Goal: Use online tool/utility: Utilize a website feature to perform a specific function

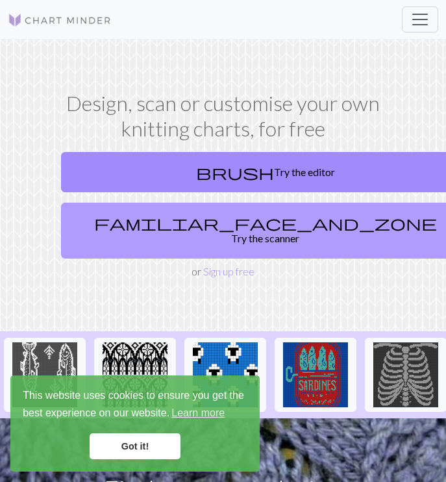
click at [251, 222] on link "familiar_face_and_zone Try the scanner" at bounding box center [265, 231] width 409 height 56
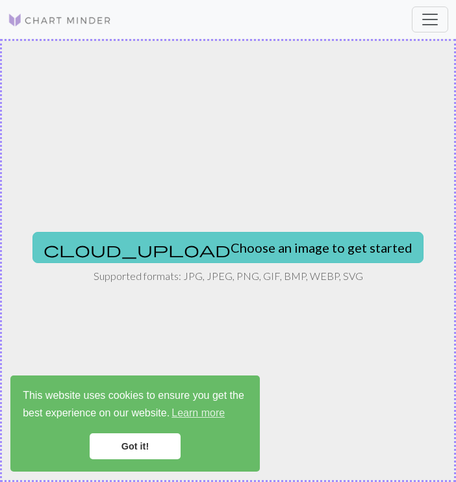
click at [251, 251] on button "cloud_upload Choose an image to get started" at bounding box center [227, 247] width 391 height 31
type input "C:\fakepath\Screenshot [DATE] 120429.png"
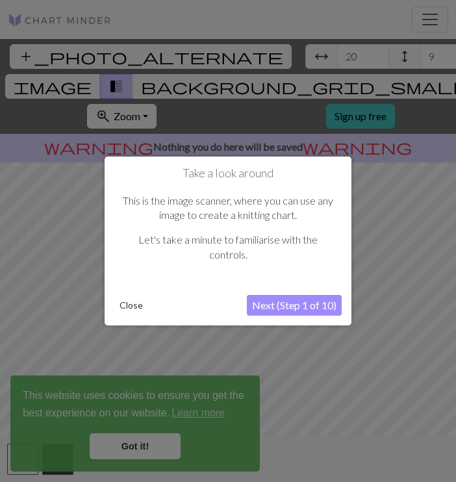
click at [276, 302] on button "Next (Step 1 of 10)" at bounding box center [294, 305] width 95 height 21
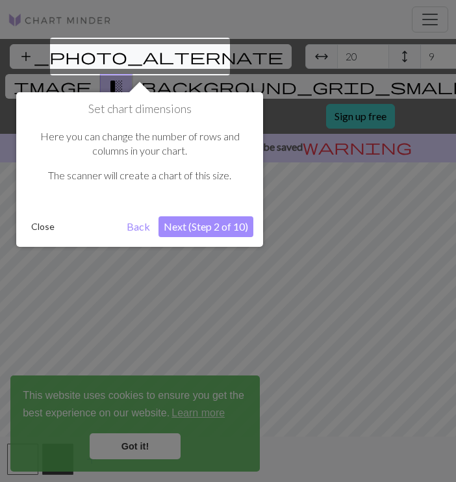
click at [209, 227] on button "Next (Step 2 of 10)" at bounding box center [206, 226] width 95 height 21
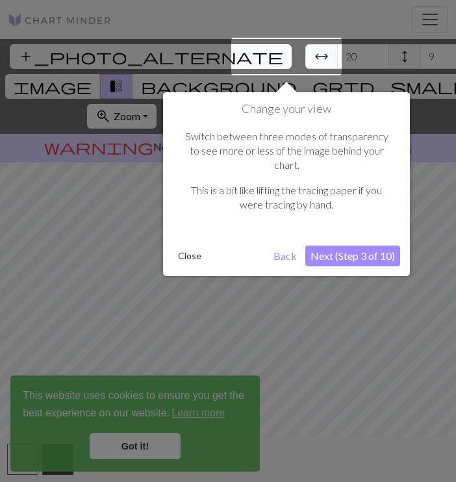
click at [320, 246] on button "Next (Step 3 of 10)" at bounding box center [352, 256] width 95 height 21
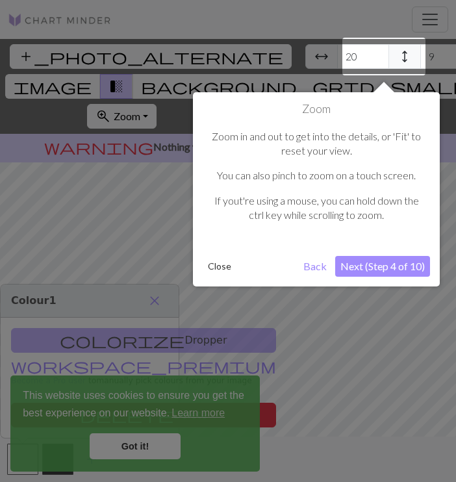
click at [346, 269] on button "Next (Step 4 of 10)" at bounding box center [382, 266] width 95 height 21
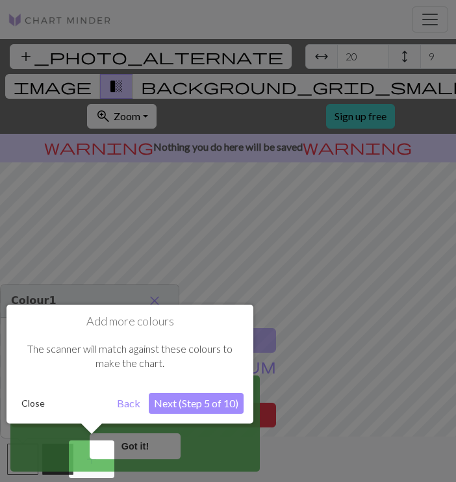
click at [183, 394] on button "Next (Step 5 of 10)" at bounding box center [196, 403] width 95 height 21
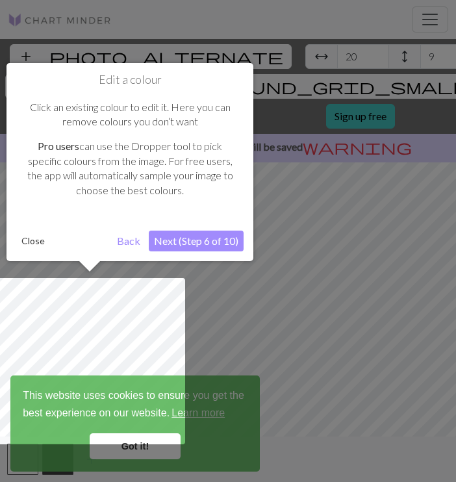
click at [183, 394] on div at bounding box center [89, 361] width 191 height 166
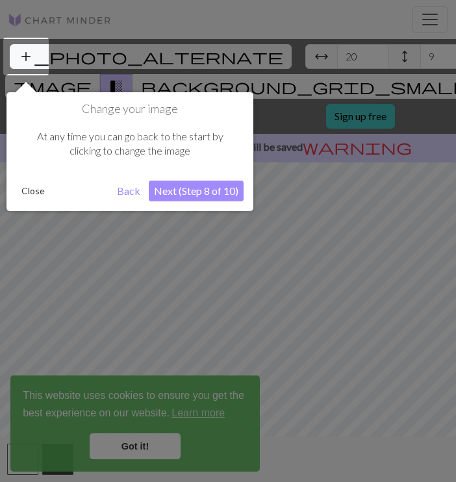
click at [190, 190] on button "Next (Step 8 of 10)" at bounding box center [196, 191] width 95 height 21
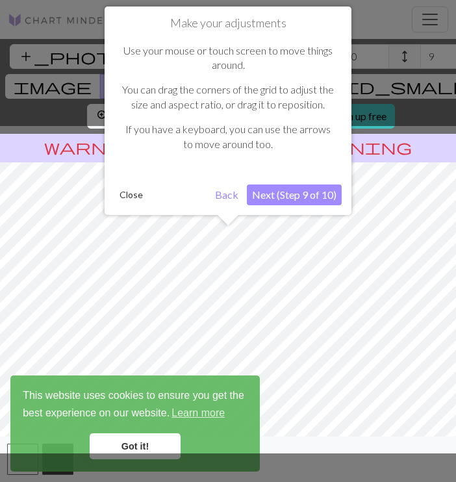
click at [281, 198] on button "Next (Step 9 of 10)" at bounding box center [294, 195] width 95 height 21
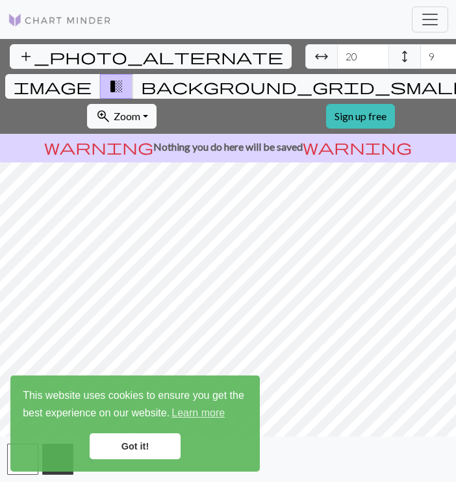
click at [154, 450] on link "Got it!" at bounding box center [135, 446] width 91 height 26
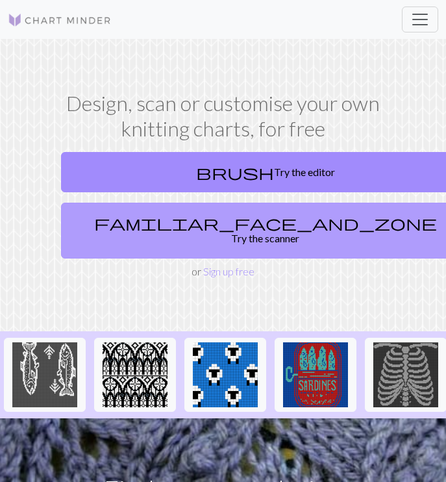
click at [197, 214] on link "familiar_face_and_zone Try the scanner" at bounding box center [265, 231] width 409 height 56
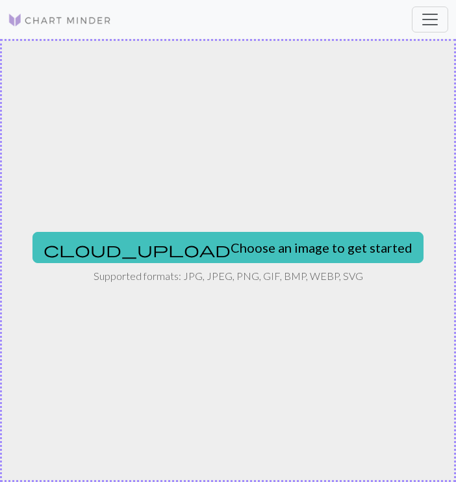
click at [233, 231] on div "cloud_upload Choose an image to get started Supported formats: JPG, JPEG, PNG, …" at bounding box center [228, 260] width 456 height 443
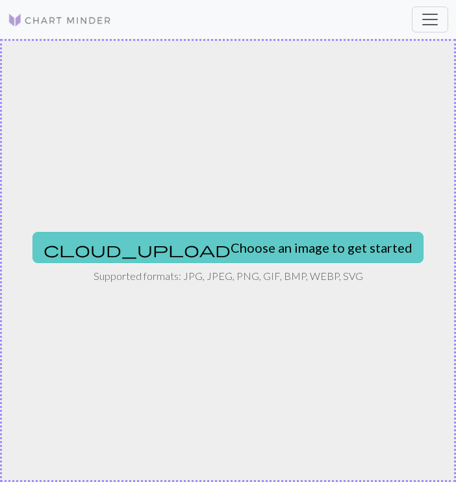
click at [242, 256] on button "cloud_upload Choose an image to get started" at bounding box center [227, 247] width 391 height 31
click at [196, 236] on button "cloud_upload Choose an image to get started" at bounding box center [227, 247] width 391 height 31
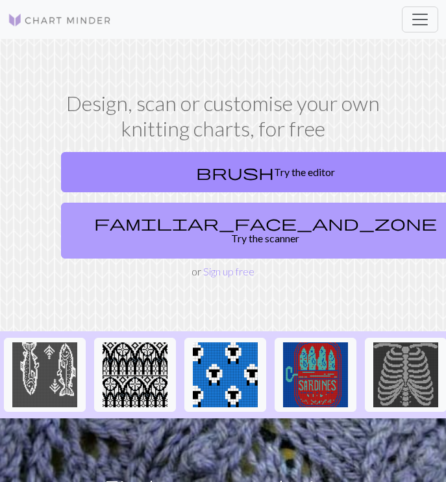
click at [203, 220] on link "familiar_face_and_zone Try the scanner" at bounding box center [265, 231] width 409 height 56
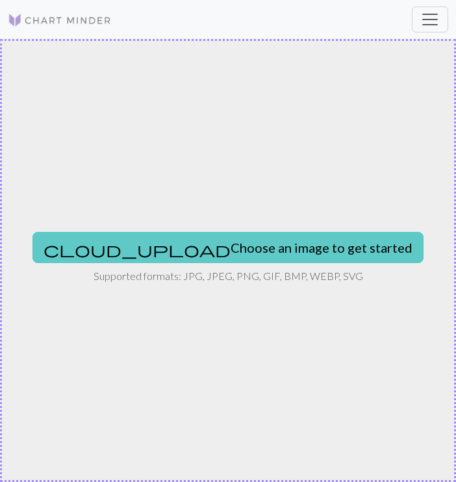
click at [198, 242] on button "cloud_upload Choose an image to get started" at bounding box center [227, 247] width 391 height 31
type input "C:\fakepath\download.jpg"
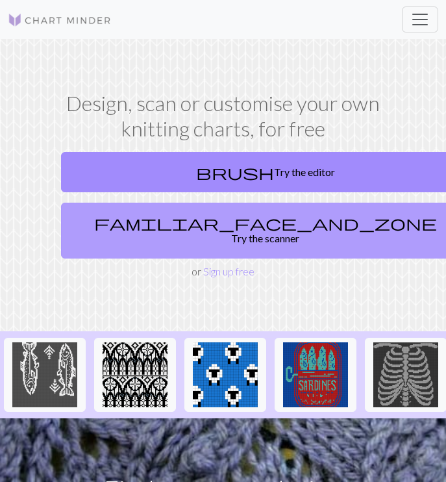
click at [138, 212] on link "familiar_face_and_zone Try the scanner" at bounding box center [265, 231] width 409 height 56
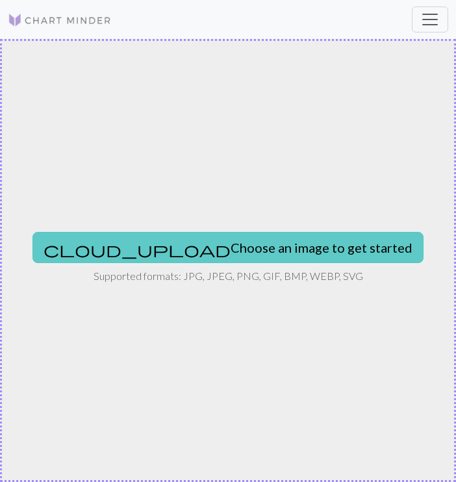
click at [194, 251] on button "cloud_upload Choose an image to get started" at bounding box center [227, 247] width 391 height 31
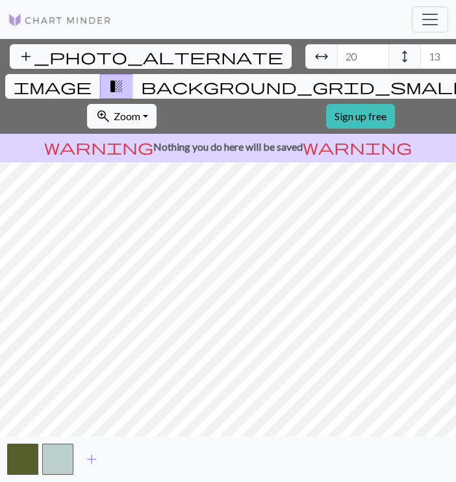
click at [380, 134] on div "warning Nothing you do here will be saved warning" at bounding box center [228, 148] width 456 height 29
